Goal: Transaction & Acquisition: Purchase product/service

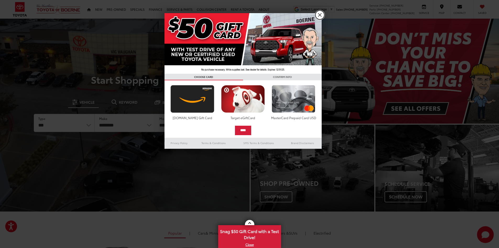
click at [320, 15] on link "X" at bounding box center [319, 14] width 9 height 9
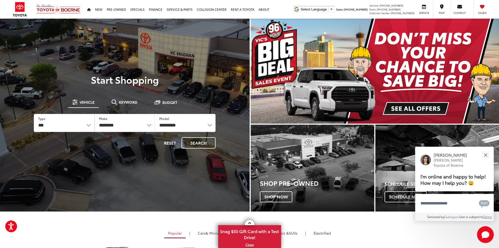
click at [134, 28] on div at bounding box center [125, 143] width 250 height 248
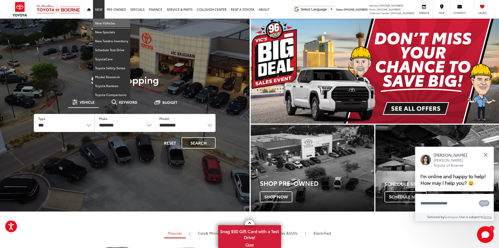
click at [104, 23] on link "New Vehicles" at bounding box center [111, 23] width 37 height 9
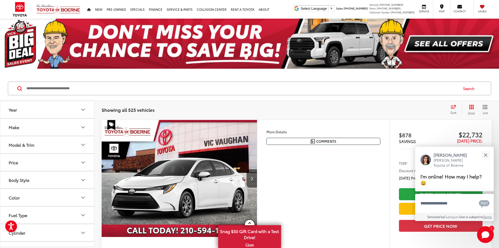
click at [83, 126] on icon "Make" at bounding box center [83, 127] width 6 height 6
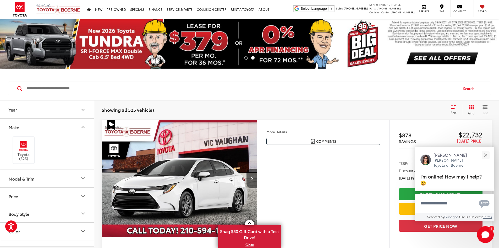
click at [38, 181] on button "Model & Trim" at bounding box center [47, 178] width 94 height 17
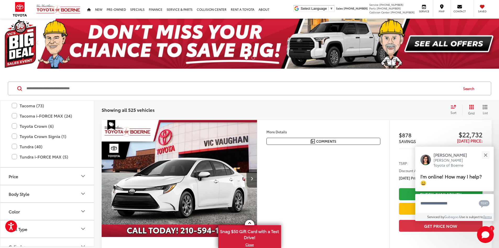
scroll to position [285, 0]
click at [13, 145] on label "Tundra (40)" at bounding box center [47, 145] width 71 height 9
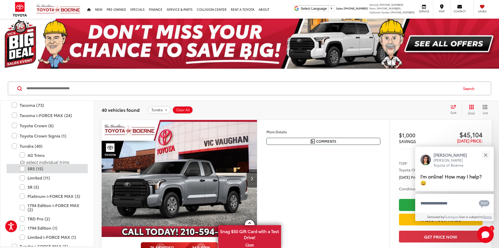
click at [22, 168] on label "SR5 (15)" at bounding box center [51, 168] width 63 height 9
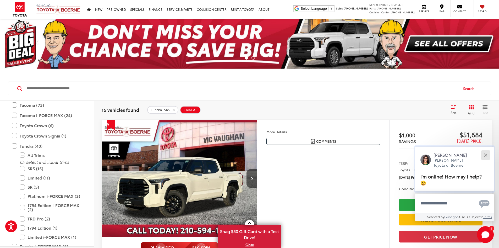
click at [485, 153] on button "Close" at bounding box center [485, 154] width 11 height 11
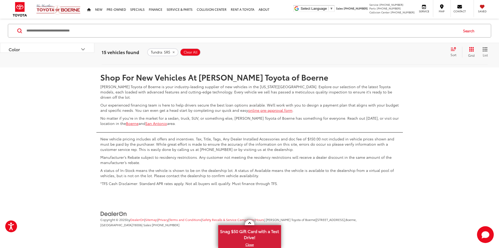
scroll to position [2777, 0]
click at [427, 57] on link "Next" at bounding box center [434, 51] width 18 height 9
click at [428, 56] on link "Next" at bounding box center [434, 51] width 18 height 9
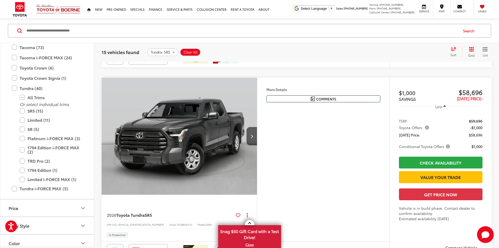
scroll to position [163, 0]
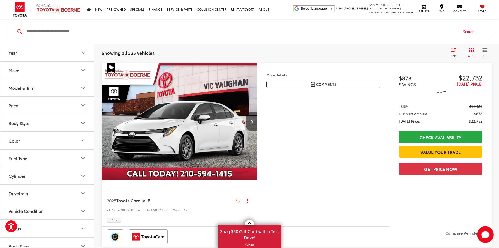
scroll to position [57, 0]
